Goal: Information Seeking & Learning: Learn about a topic

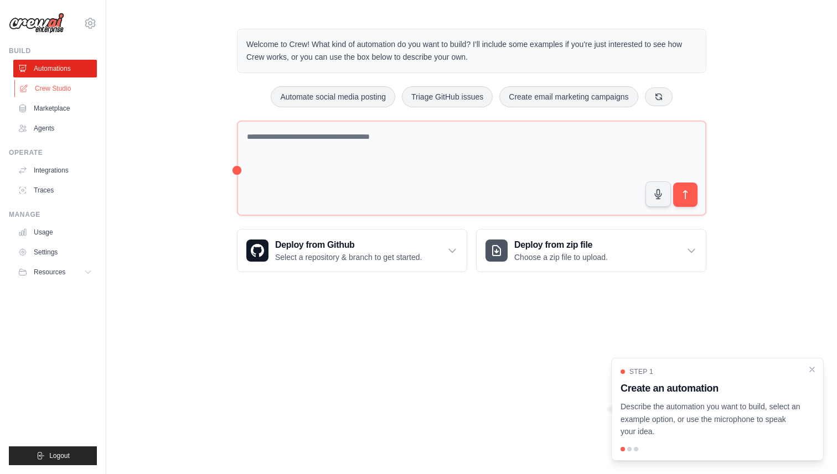
click at [66, 90] on link "Crew Studio" at bounding box center [56, 89] width 84 height 18
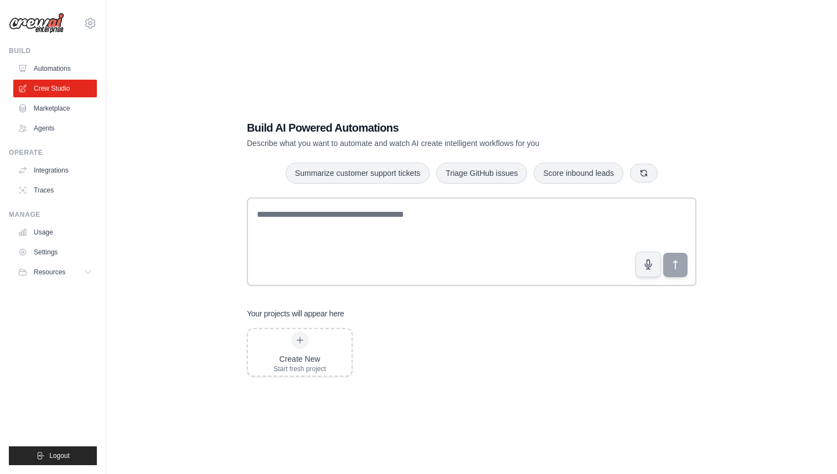
click at [48, 142] on ul "Build Automations Crew Studio Marketplace Agents" at bounding box center [53, 255] width 88 height 419
click at [48, 129] on link "Agents" at bounding box center [56, 129] width 84 height 18
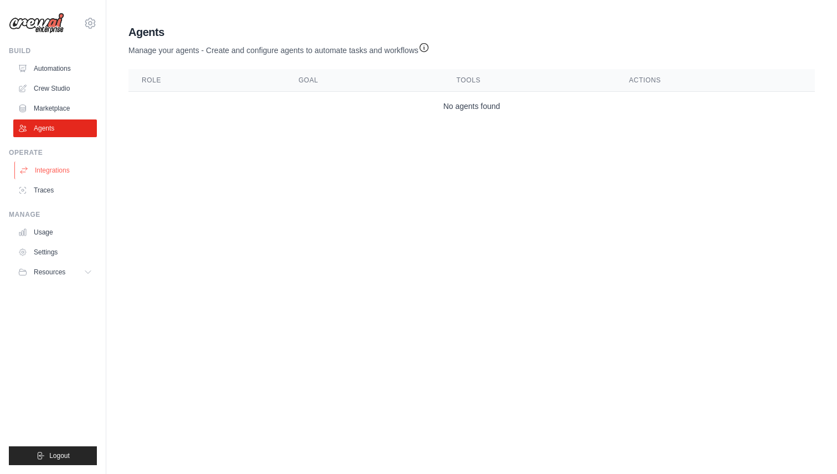
click at [53, 174] on link "Integrations" at bounding box center [56, 171] width 84 height 18
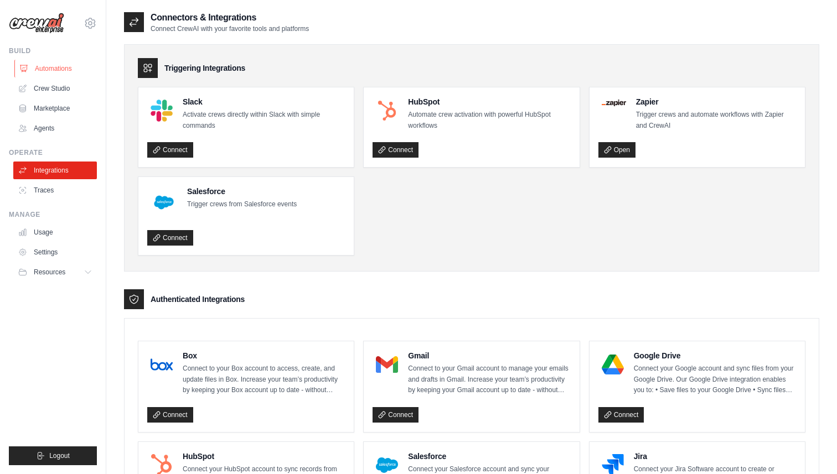
click at [54, 68] on link "Automations" at bounding box center [56, 69] width 84 height 18
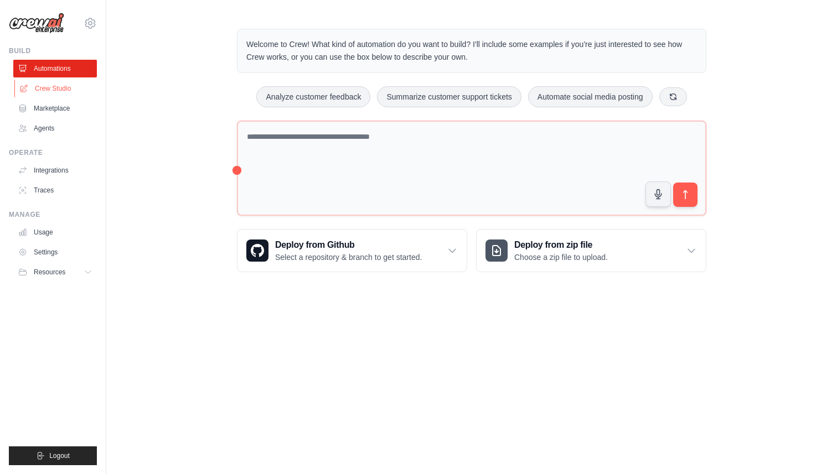
click at [55, 85] on link "Crew Studio" at bounding box center [56, 89] width 84 height 18
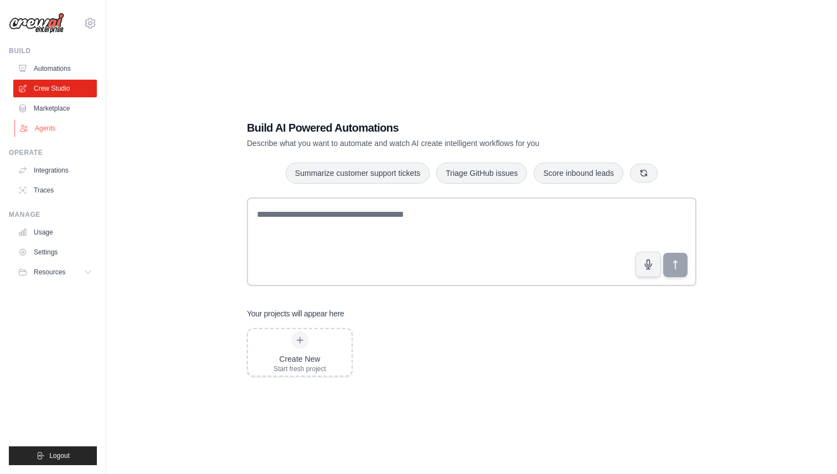
click at [51, 128] on link "Agents" at bounding box center [56, 129] width 84 height 18
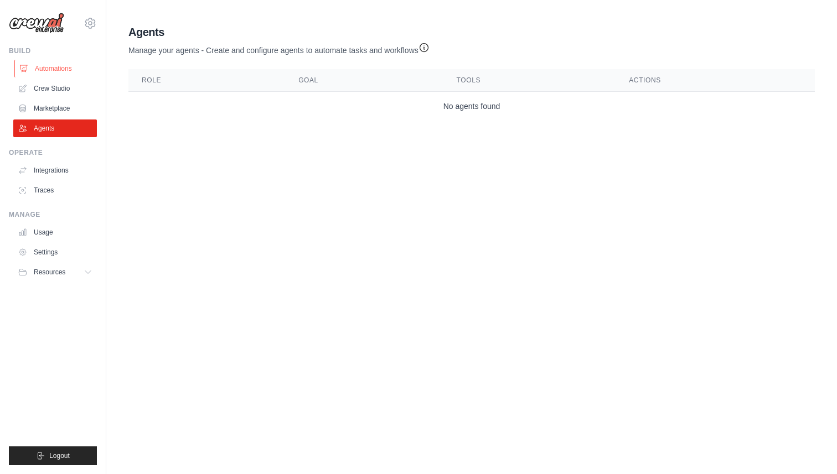
click at [51, 64] on link "Automations" at bounding box center [56, 69] width 84 height 18
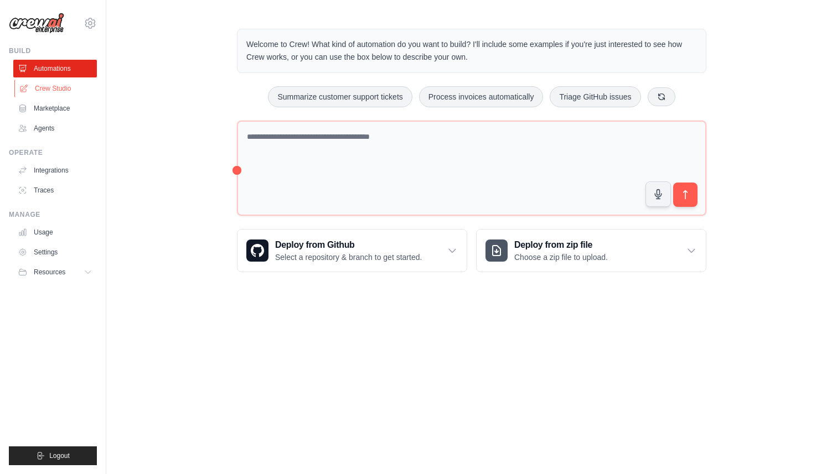
click at [52, 90] on link "Crew Studio" at bounding box center [56, 89] width 84 height 18
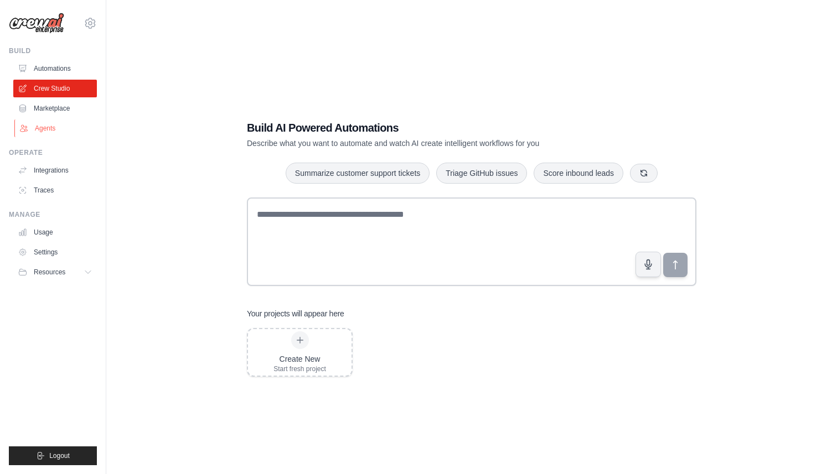
click at [55, 122] on link "Agents" at bounding box center [56, 129] width 84 height 18
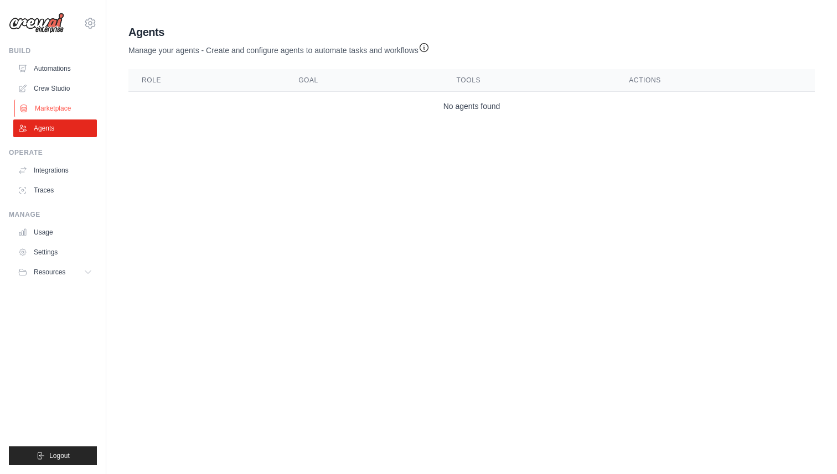
click at [56, 110] on link "Marketplace" at bounding box center [56, 109] width 84 height 18
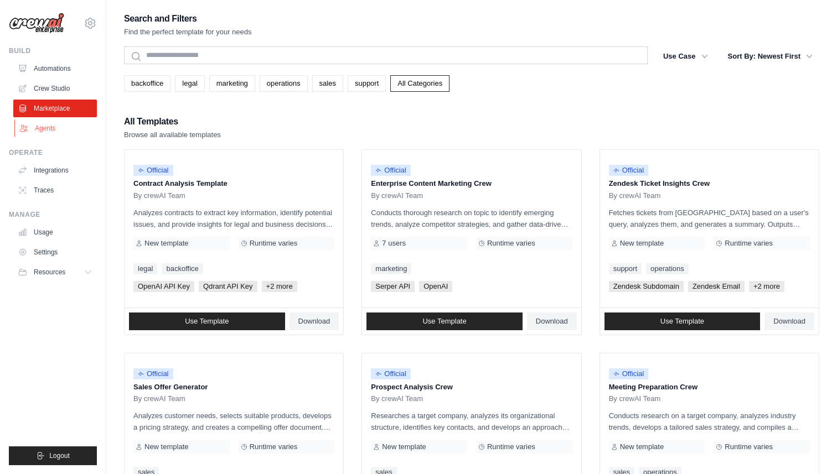
click at [51, 127] on link "Agents" at bounding box center [56, 129] width 84 height 18
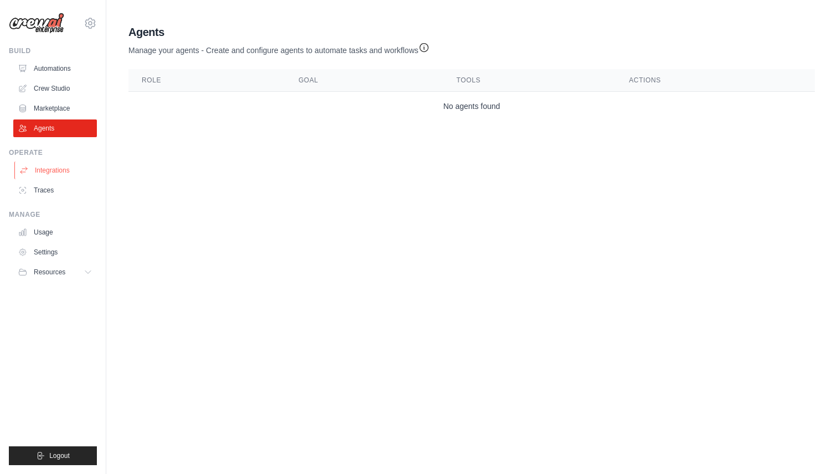
click at [54, 170] on link "Integrations" at bounding box center [56, 171] width 84 height 18
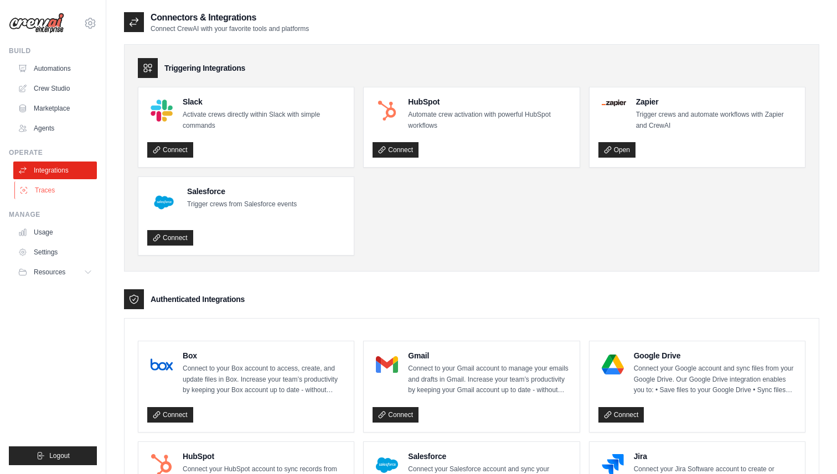
click at [48, 188] on link "Traces" at bounding box center [56, 191] width 84 height 18
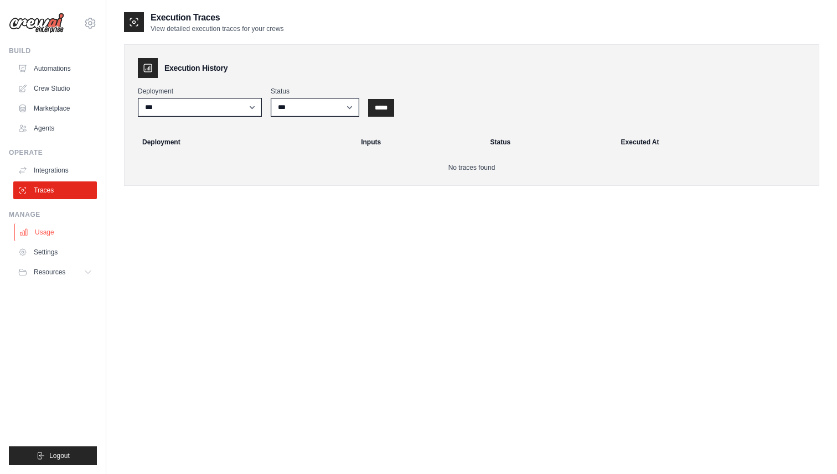
click at [49, 232] on link "Usage" at bounding box center [56, 233] width 84 height 18
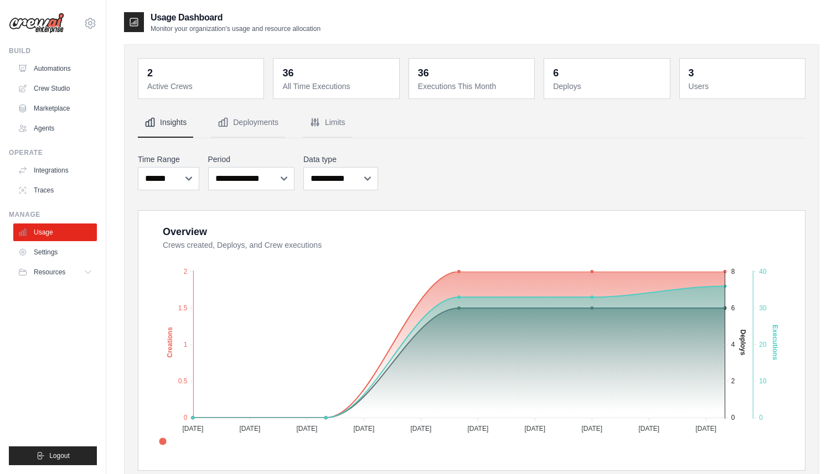
click at [208, 89] on dt "Active Crews" at bounding box center [202, 86] width 110 height 11
click at [200, 80] on dd "2" at bounding box center [202, 72] width 110 height 15
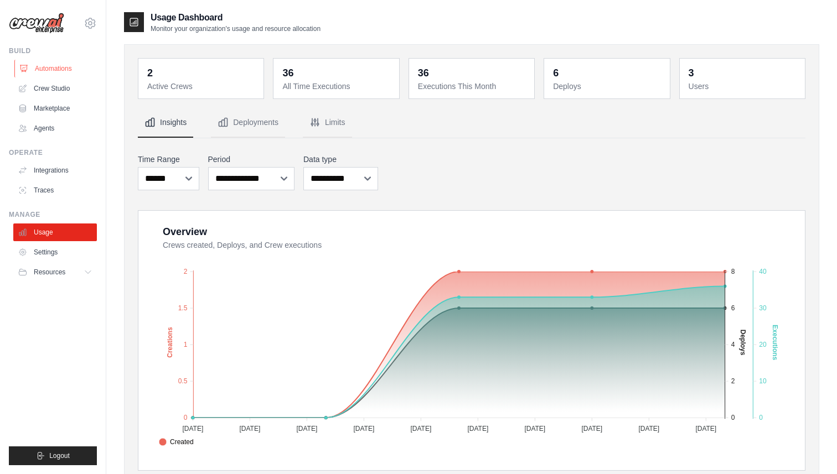
click at [65, 66] on link "Automations" at bounding box center [56, 69] width 84 height 18
click at [211, 81] on dt "Active Crews" at bounding box center [202, 86] width 110 height 11
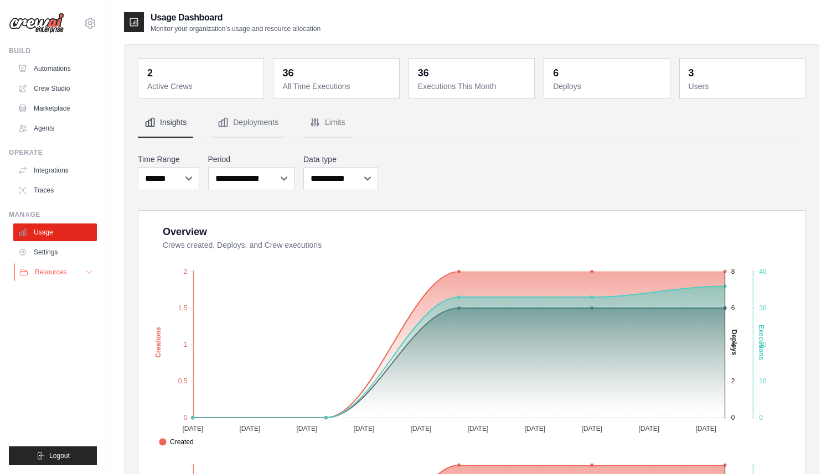
click at [44, 266] on button "Resources" at bounding box center [56, 272] width 84 height 18
click at [58, 94] on link "Crew Studio" at bounding box center [56, 89] width 84 height 18
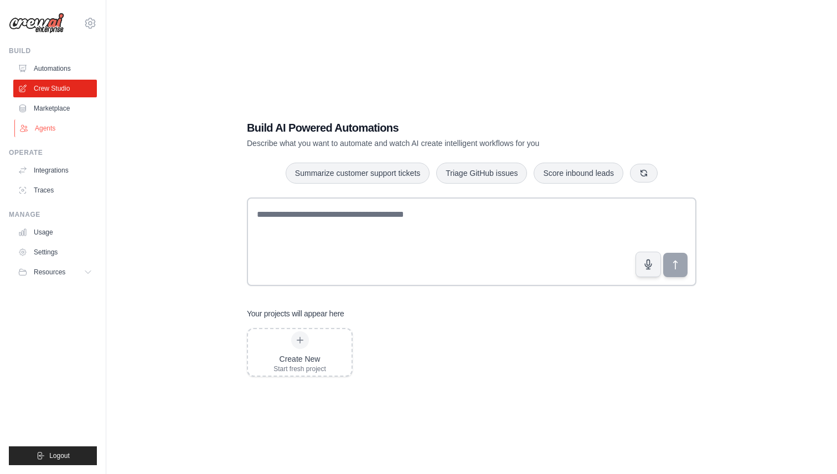
click at [50, 126] on link "Agents" at bounding box center [56, 129] width 84 height 18
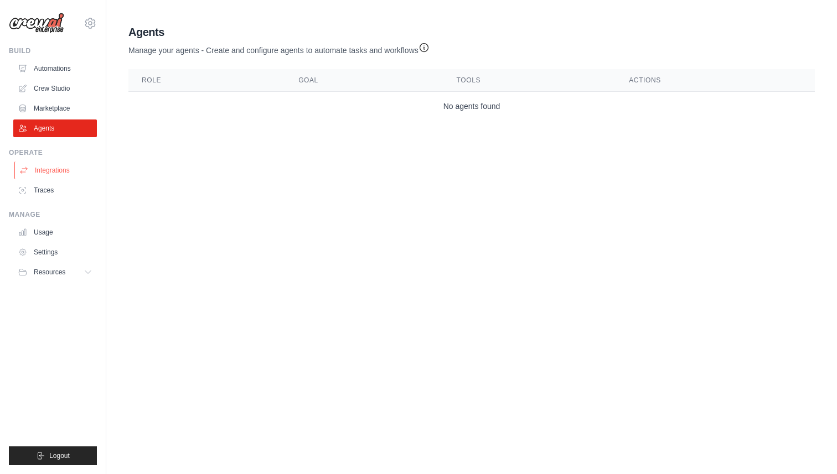
click at [44, 177] on link "Integrations" at bounding box center [56, 171] width 84 height 18
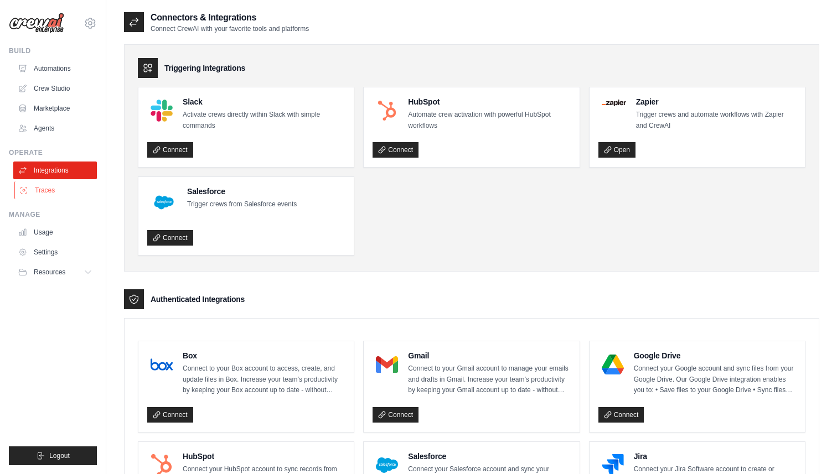
click at [49, 197] on link "Traces" at bounding box center [56, 191] width 84 height 18
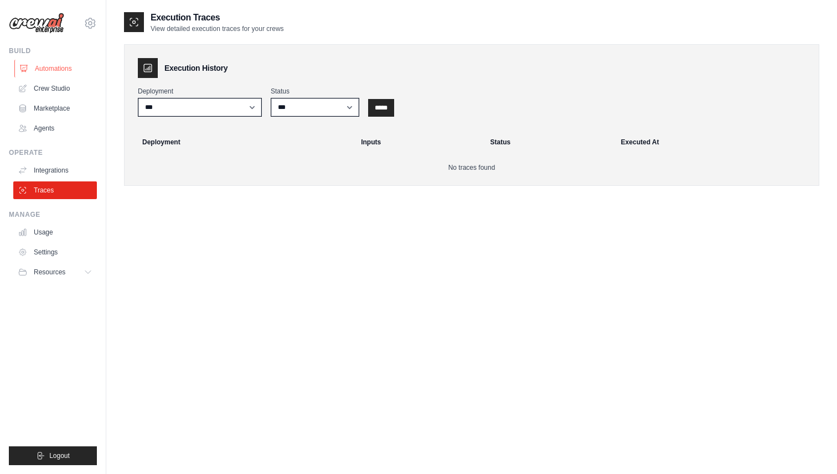
click at [71, 73] on link "Automations" at bounding box center [56, 69] width 84 height 18
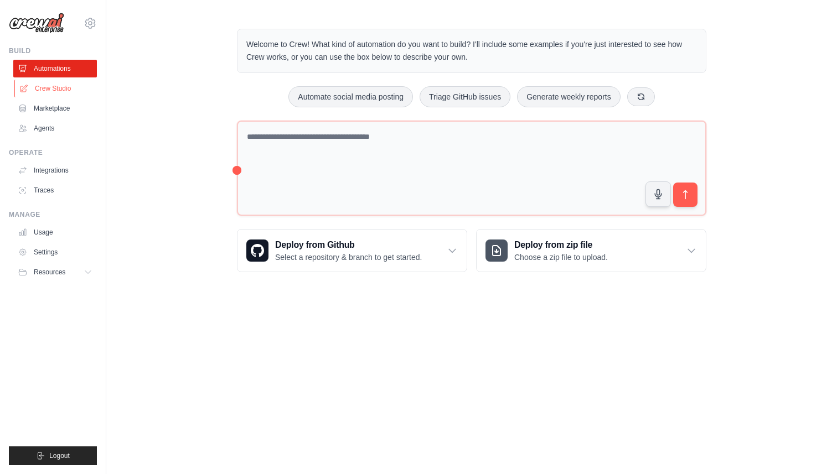
click at [69, 89] on link "Crew Studio" at bounding box center [56, 89] width 84 height 18
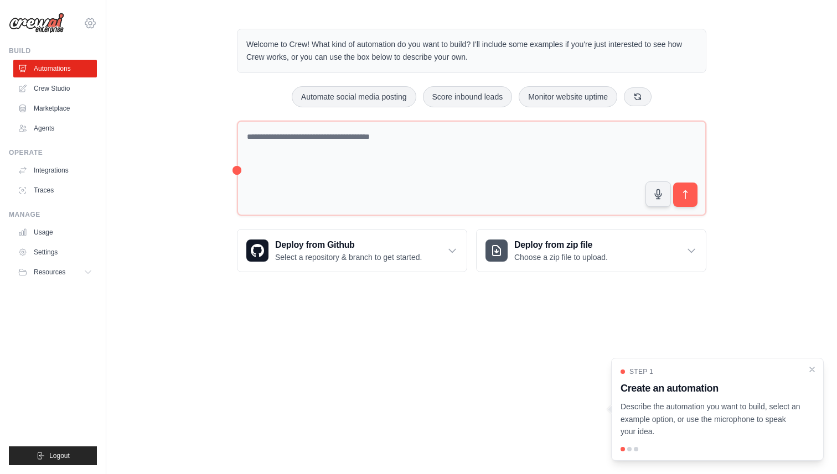
click at [89, 19] on icon at bounding box center [90, 23] width 13 height 13
click at [146, 123] on div "Welcome to Crew! What kind of automation do you want to build? I'll include som…" at bounding box center [471, 150] width 731 height 279
click at [66, 95] on link "Crew Studio" at bounding box center [56, 89] width 84 height 18
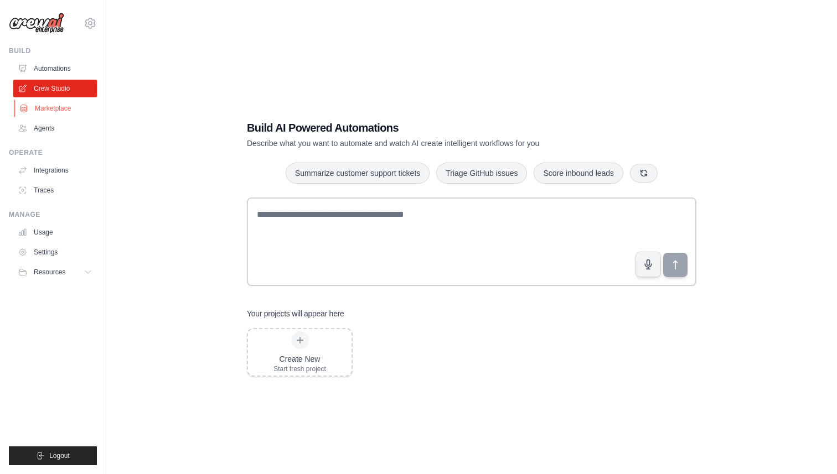
click at [53, 113] on link "Marketplace" at bounding box center [56, 109] width 84 height 18
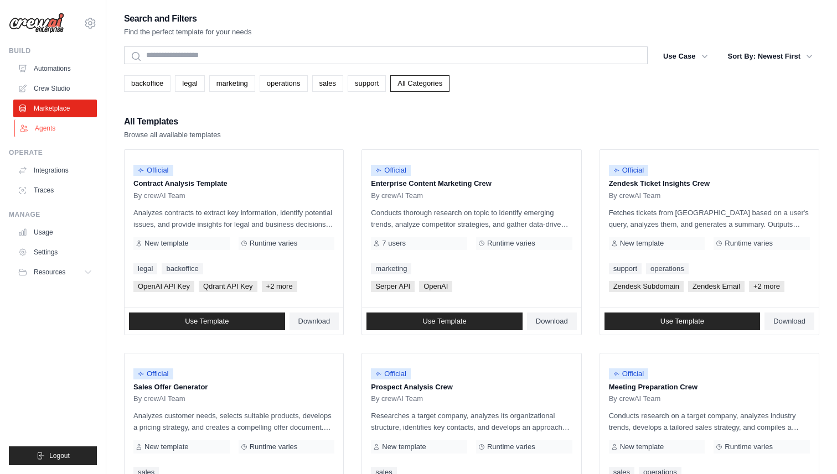
click at [50, 125] on link "Agents" at bounding box center [56, 129] width 84 height 18
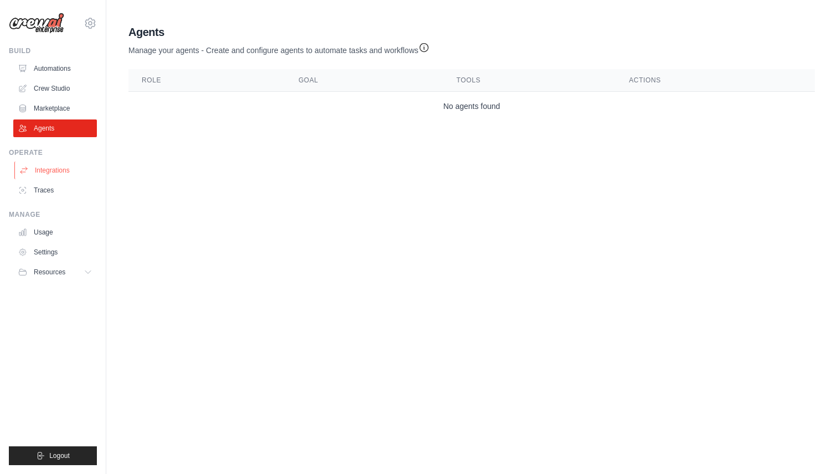
click at [45, 168] on link "Integrations" at bounding box center [56, 171] width 84 height 18
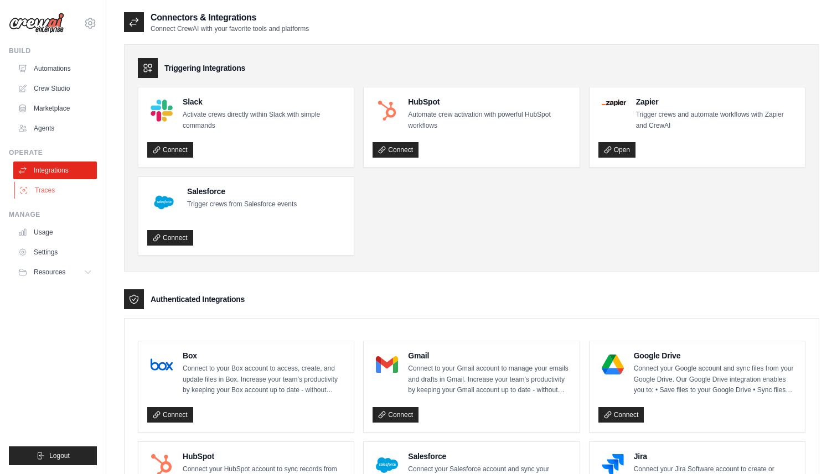
click at [46, 191] on link "Traces" at bounding box center [56, 191] width 84 height 18
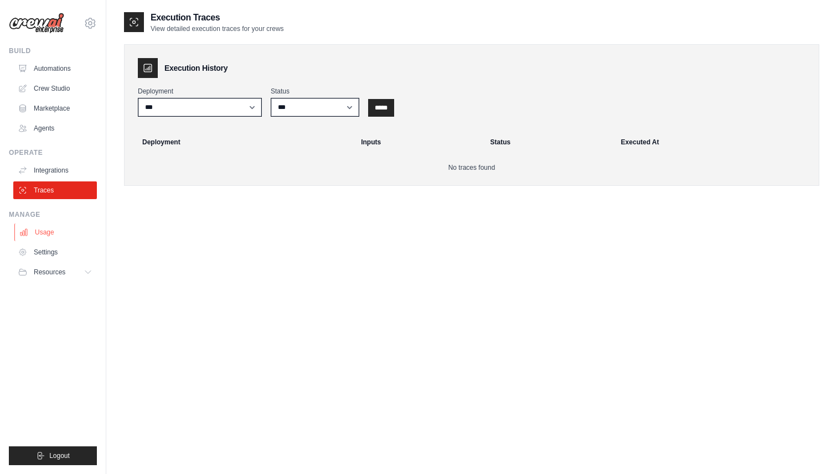
click at [46, 233] on link "Usage" at bounding box center [56, 233] width 84 height 18
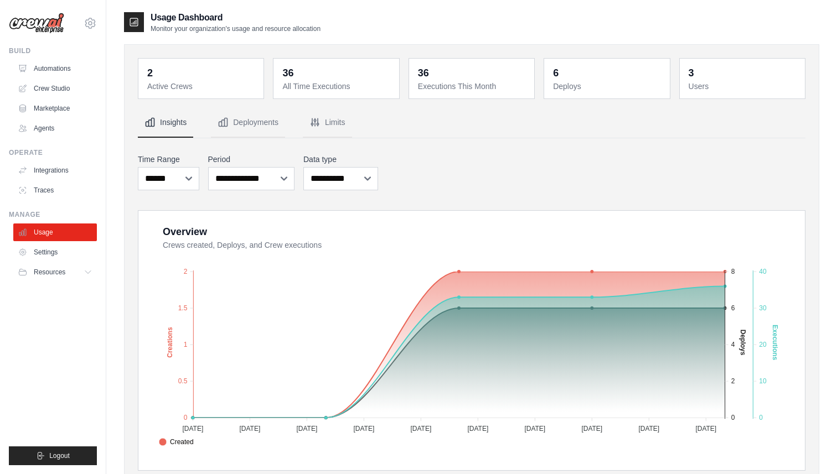
click at [234, 84] on dt "Active Crews" at bounding box center [202, 86] width 110 height 11
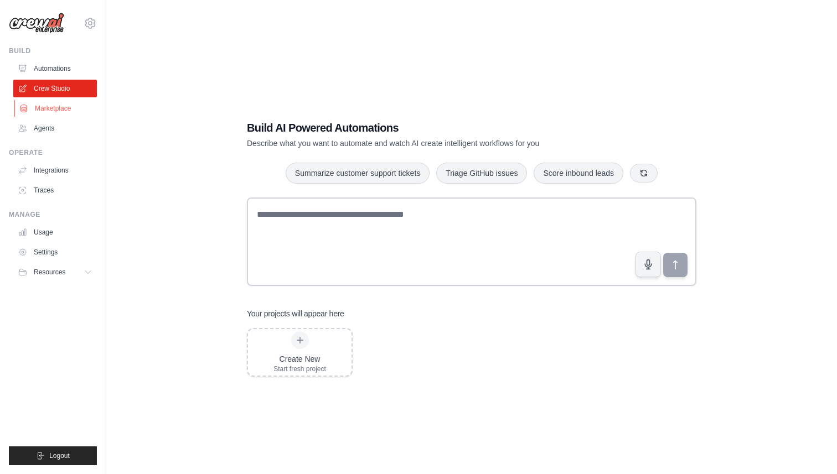
click at [61, 107] on link "Marketplace" at bounding box center [56, 109] width 84 height 18
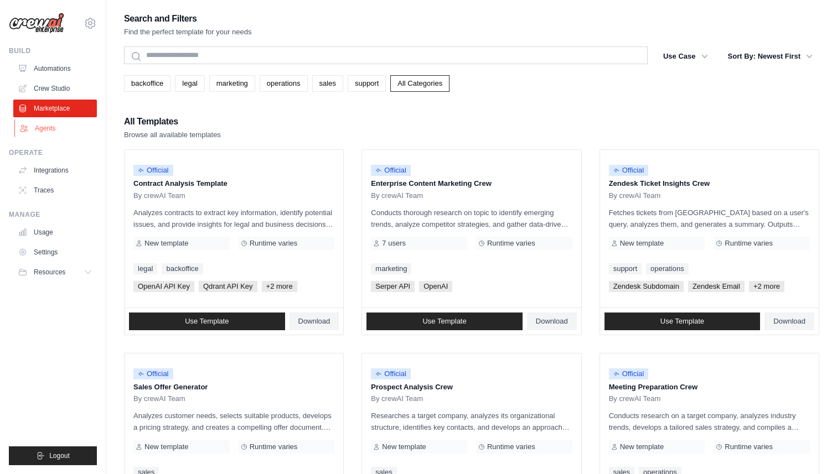
click at [54, 126] on link "Agents" at bounding box center [56, 129] width 84 height 18
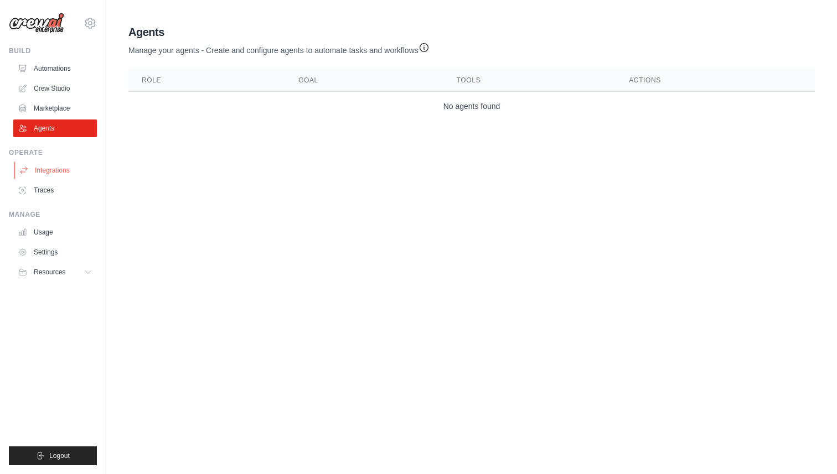
click at [49, 170] on link "Integrations" at bounding box center [56, 171] width 84 height 18
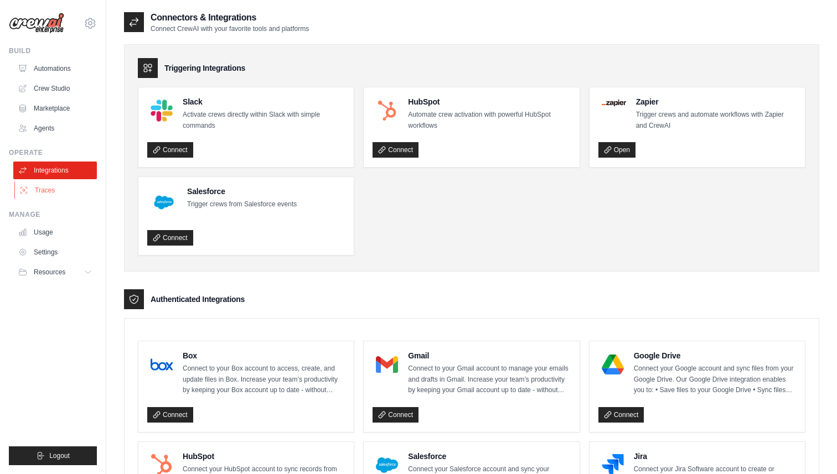
click at [46, 188] on link "Traces" at bounding box center [56, 191] width 84 height 18
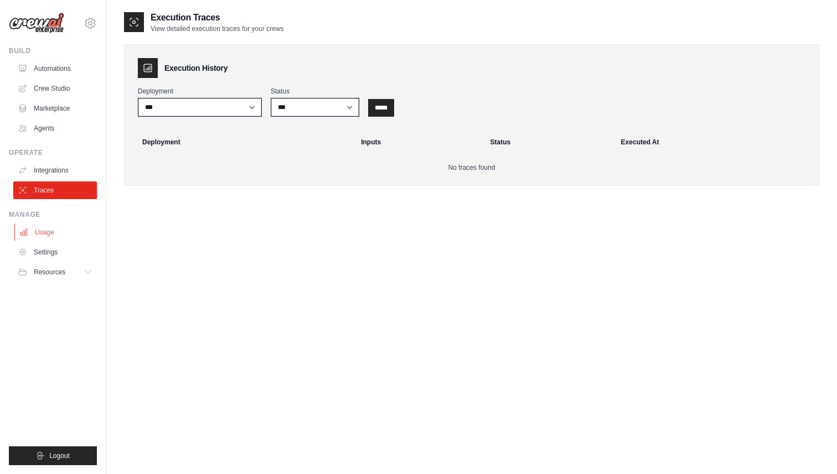
click at [48, 234] on link "Usage" at bounding box center [56, 233] width 84 height 18
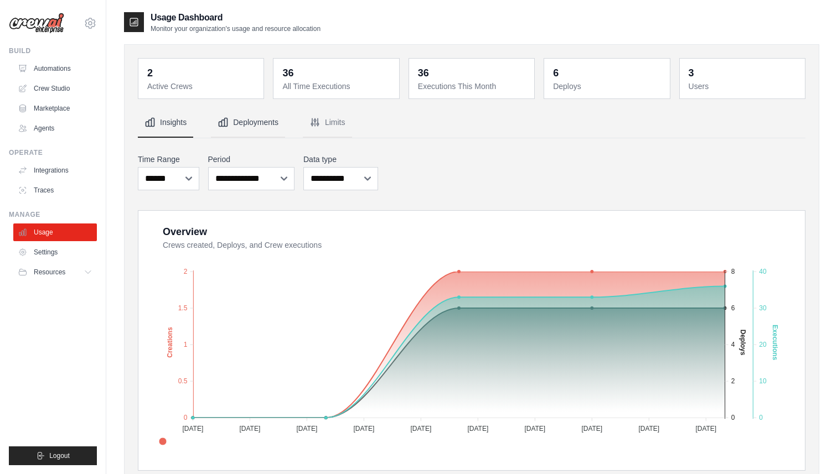
click at [253, 115] on button "Deployments" at bounding box center [248, 123] width 74 height 30
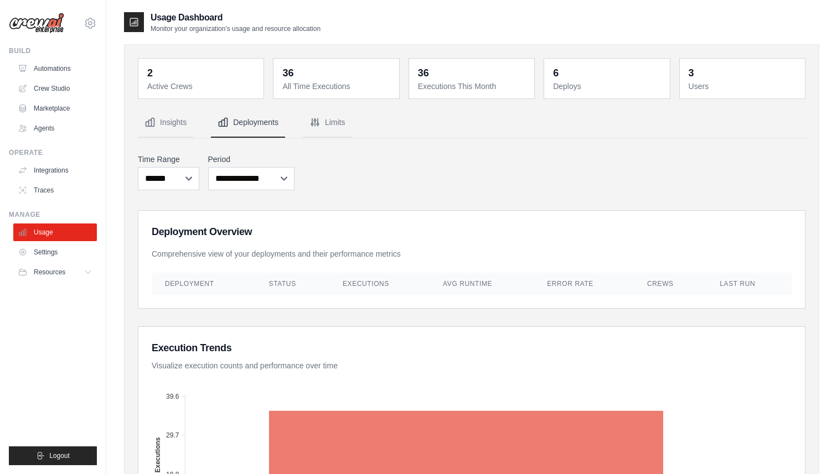
click at [309, 79] on dd "36" at bounding box center [337, 72] width 110 height 15
click at [178, 117] on button "Insights" at bounding box center [165, 123] width 55 height 30
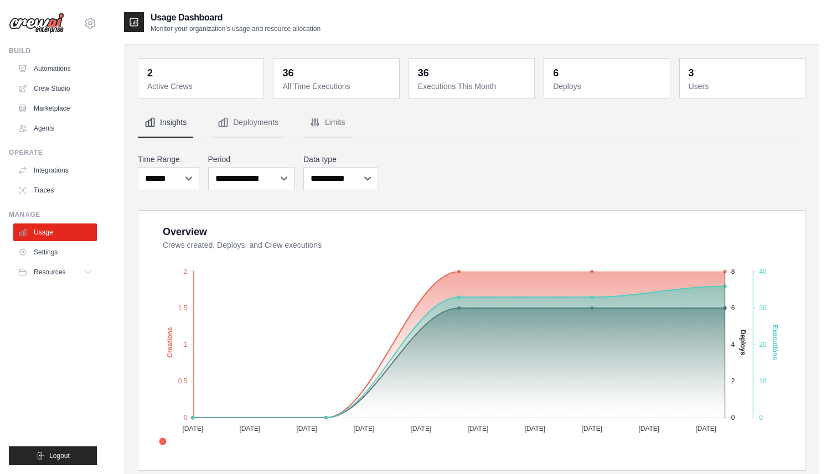
click at [194, 88] on dt "Active Crews" at bounding box center [202, 86] width 110 height 11
click at [705, 84] on dt "Users" at bounding box center [744, 86] width 110 height 11
click at [613, 79] on dd "6" at bounding box center [608, 72] width 110 height 15
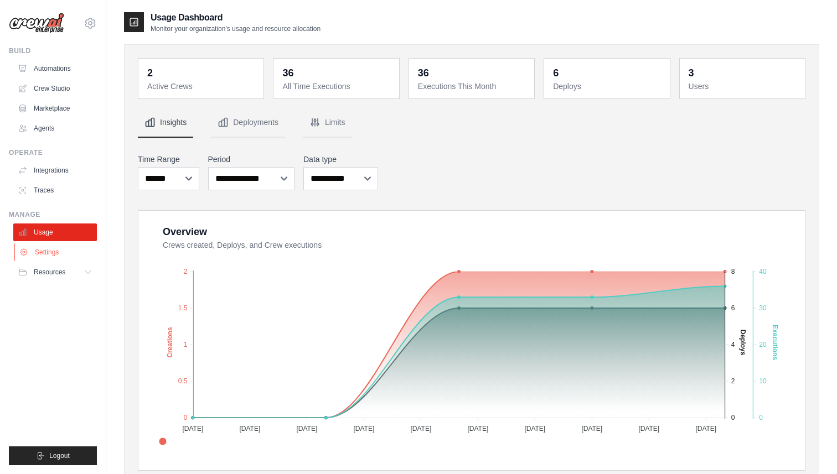
click at [53, 256] on link "Settings" at bounding box center [56, 253] width 84 height 18
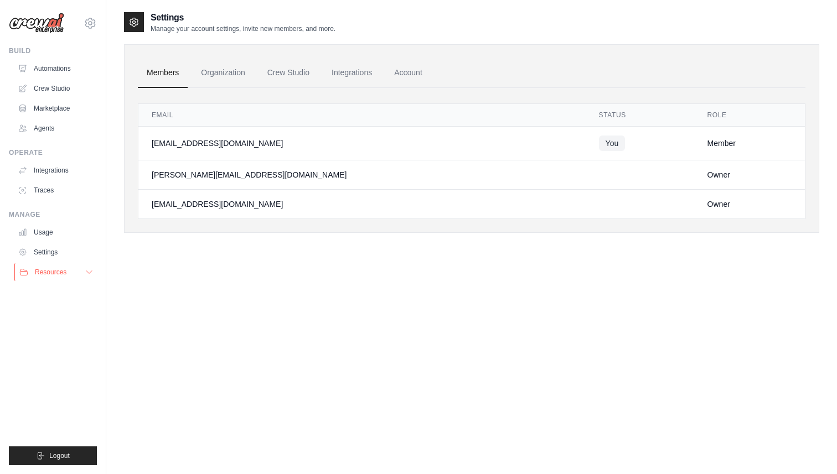
click at [51, 271] on span "Resources" at bounding box center [51, 272] width 32 height 9
click at [58, 121] on link "Agents" at bounding box center [56, 129] width 84 height 18
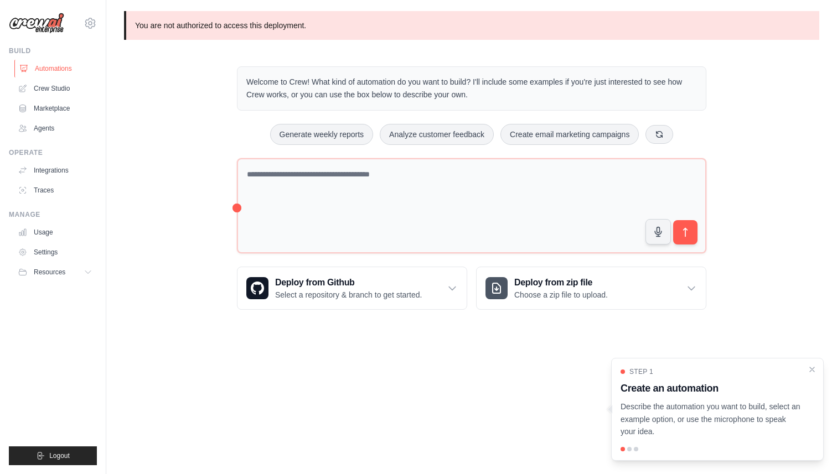
click at [51, 68] on link "Automations" at bounding box center [56, 69] width 84 height 18
click at [46, 234] on link "Usage" at bounding box center [56, 233] width 84 height 18
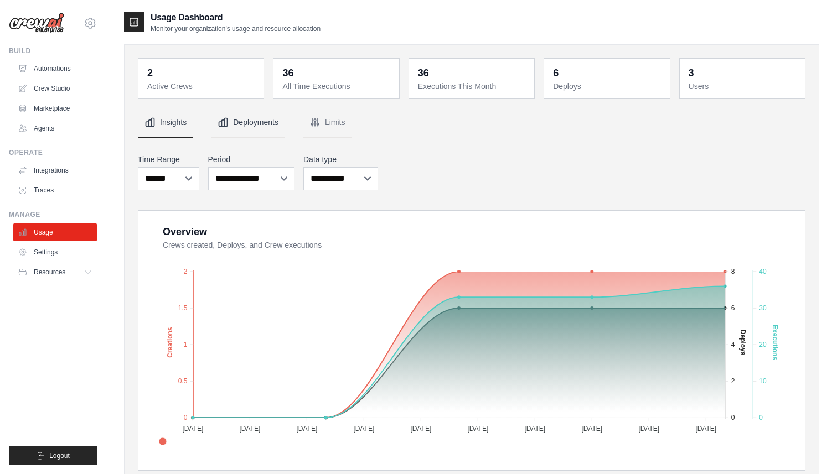
click at [242, 122] on button "Deployments" at bounding box center [248, 123] width 74 height 30
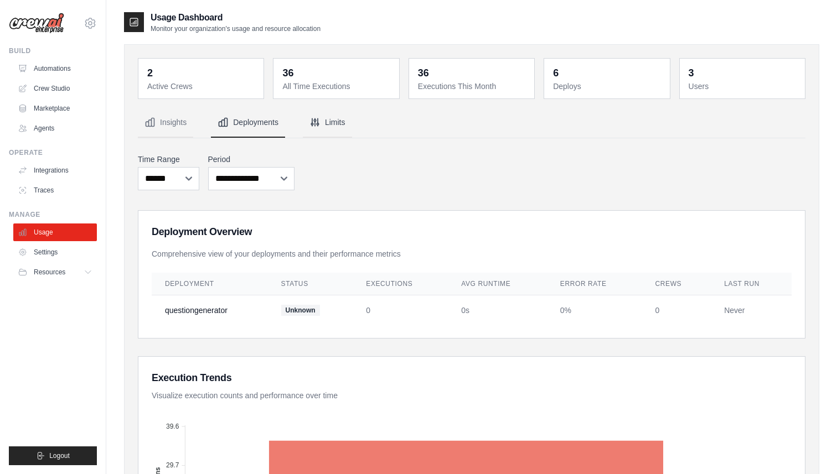
click at [327, 126] on button "Limits" at bounding box center [327, 123] width 49 height 30
